Goal: Task Accomplishment & Management: Complete application form

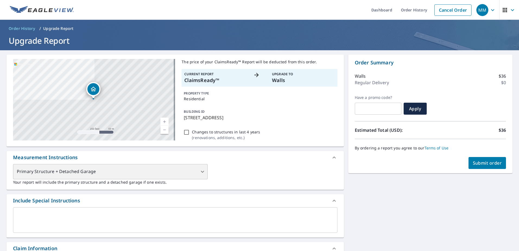
click at [160, 169] on div "Primary Structure + Detached Garage" at bounding box center [110, 171] width 195 height 15
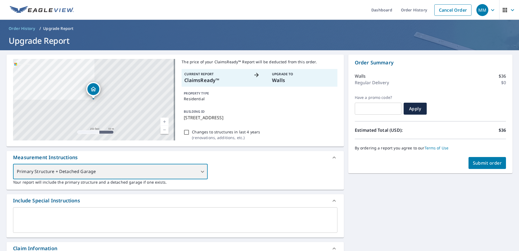
click at [147, 171] on div "Primary Structure + Detached Garage" at bounding box center [110, 171] width 195 height 15
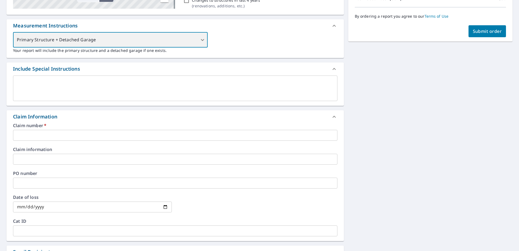
scroll to position [190, 0]
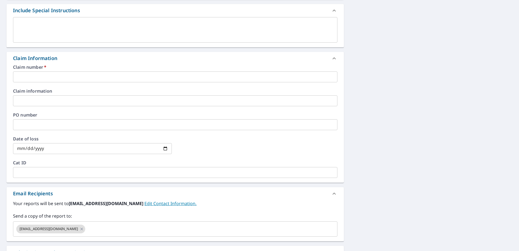
click at [42, 78] on input "text" at bounding box center [175, 76] width 325 height 11
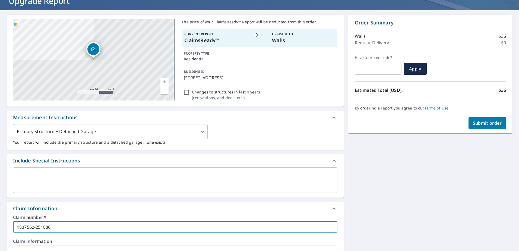
scroll to position [0, 0]
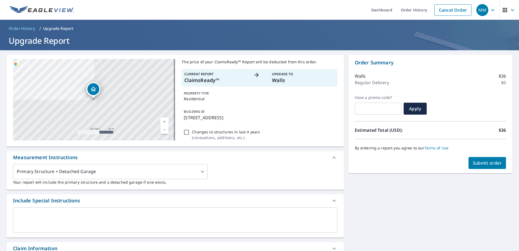
click at [488, 161] on span "Submit order" at bounding box center [487, 163] width 29 height 6
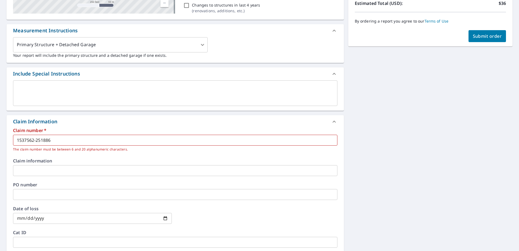
scroll to position [190, 0]
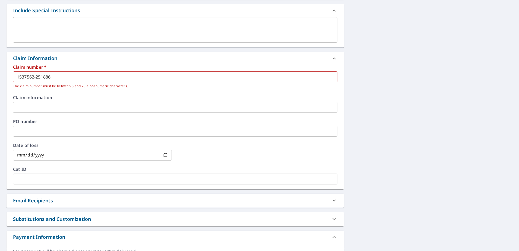
click at [65, 78] on input "1537562-251886" at bounding box center [175, 76] width 325 height 11
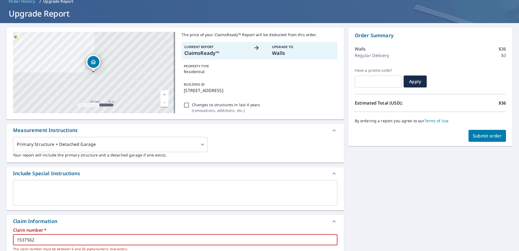
scroll to position [0, 0]
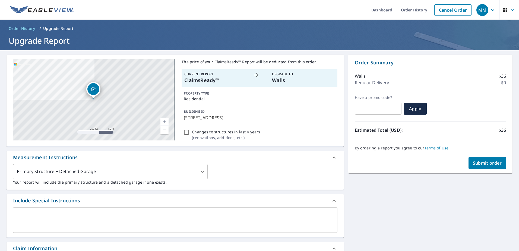
type input "1537562"
click at [485, 162] on span "Submit order" at bounding box center [487, 163] width 29 height 6
